Goal: Information Seeking & Learning: Learn about a topic

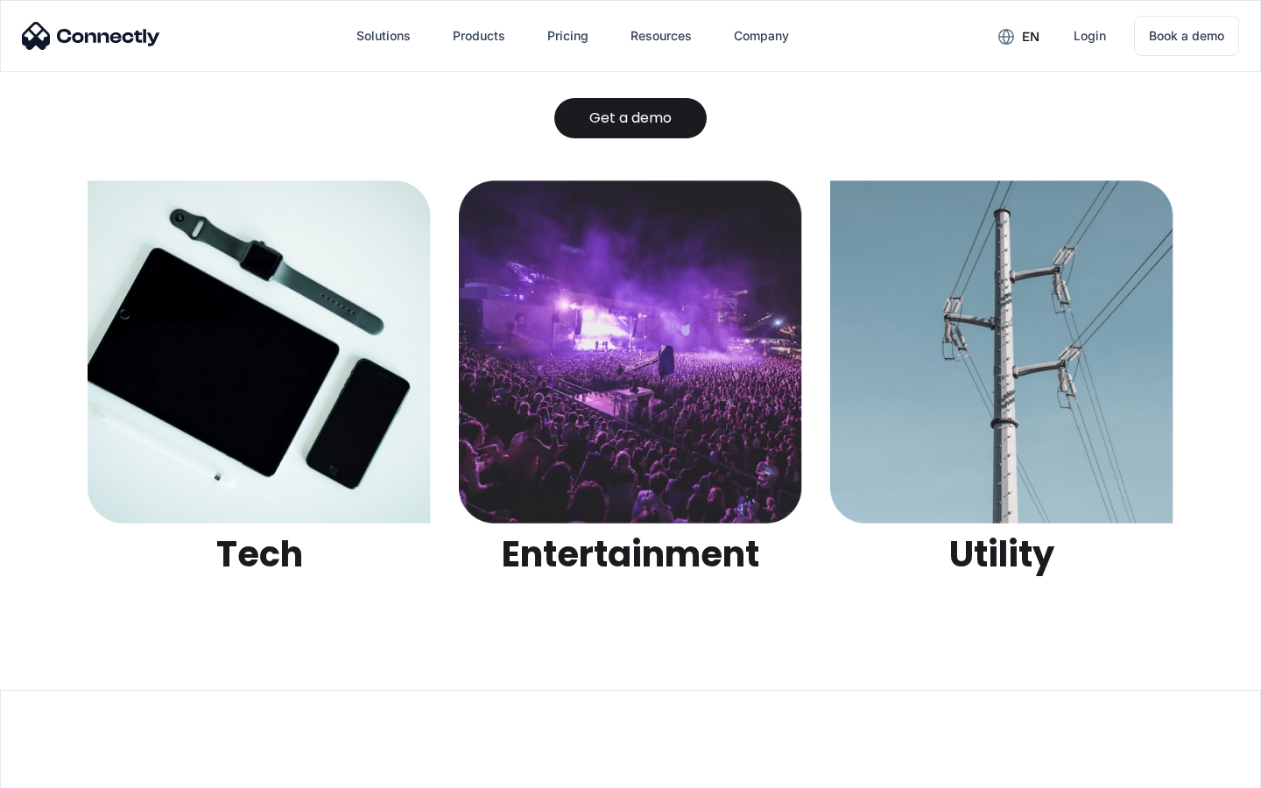
scroll to position [5526, 0]
